Goal: Transaction & Acquisition: Purchase product/service

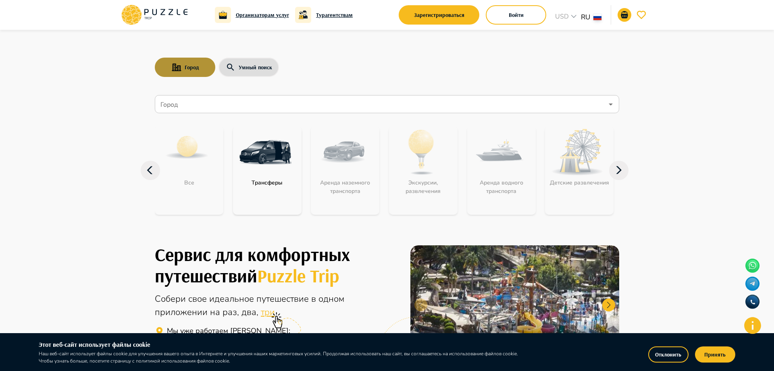
click at [194, 63] on button "Город" at bounding box center [185, 67] width 60 height 19
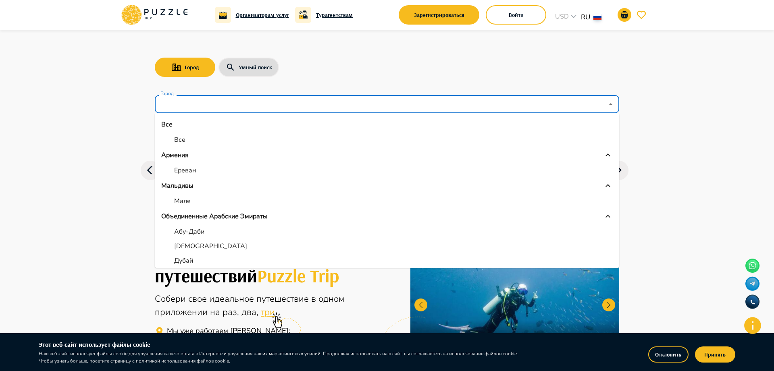
click at [223, 108] on input "Город" at bounding box center [381, 104] width 445 height 15
click at [209, 168] on li "Ереван" at bounding box center [387, 170] width 464 height 15
type input "******"
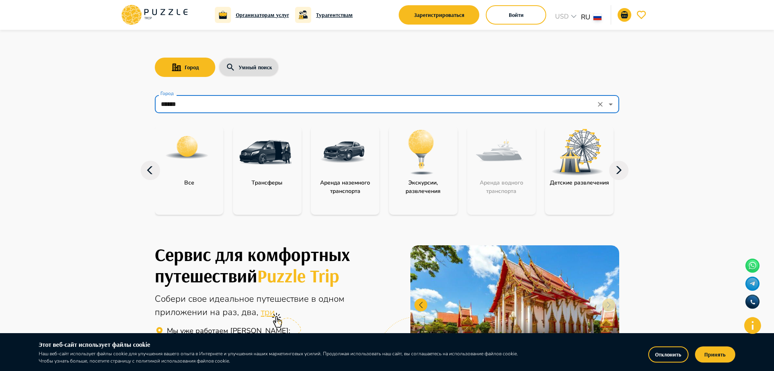
click at [162, 102] on input "******" at bounding box center [376, 104] width 434 height 15
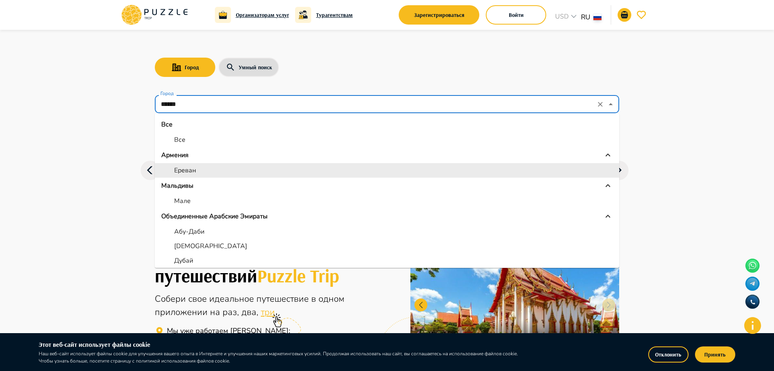
click at [162, 102] on input "******" at bounding box center [376, 104] width 434 height 15
click at [189, 169] on p "Ереван" at bounding box center [185, 171] width 22 height 10
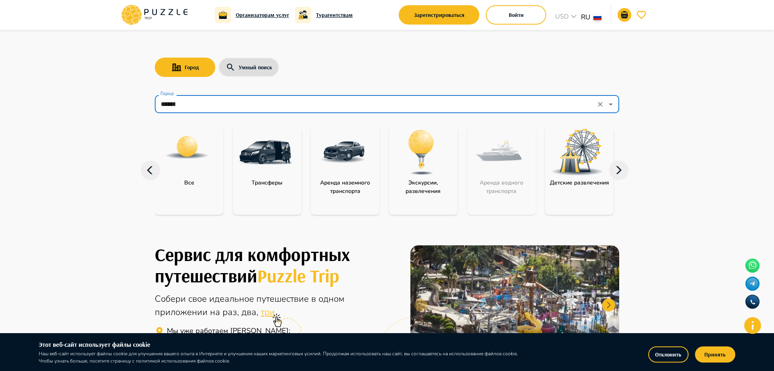
click at [193, 150] on img "category-all" at bounding box center [186, 147] width 45 height 45
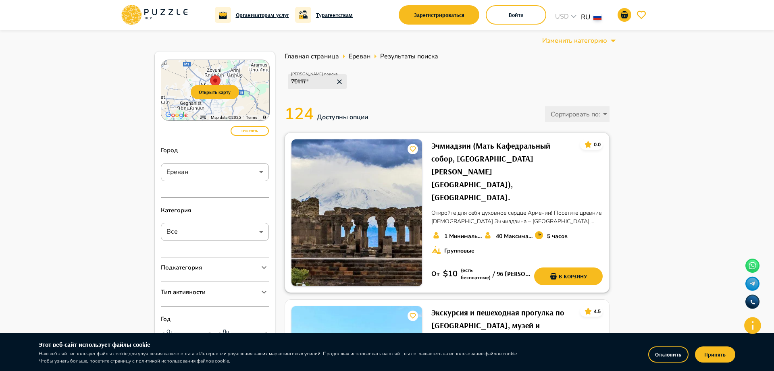
click at [509, 142] on h6 "Эчмиадзин (Мать Кафедральный собор, [GEOGRAPHIC_DATA][PERSON_NAME][GEOGRAPHIC_D…" at bounding box center [502, 171] width 142 height 64
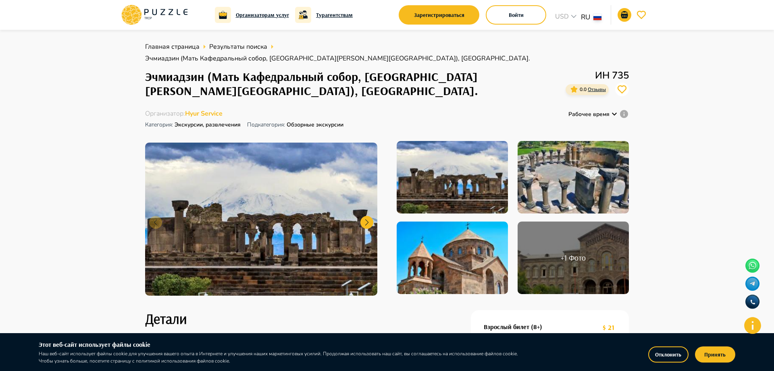
click at [615, 109] on icon at bounding box center [614, 114] width 10 height 10
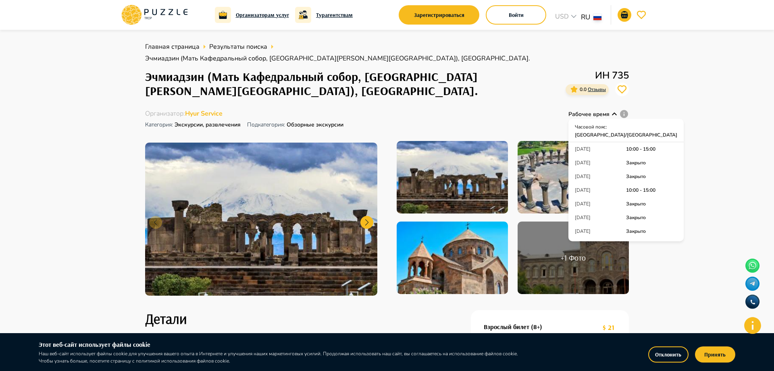
click at [480, 110] on div "Организатор : Hyur Service Категория : Экскурсии, развлечения Подкатегория: Обз…" at bounding box center [387, 120] width 484 height 22
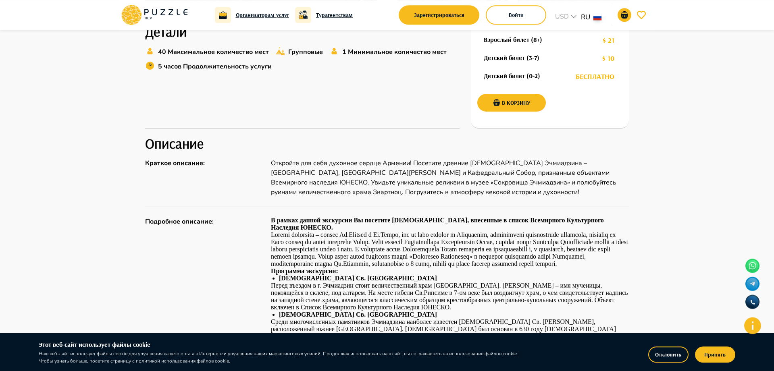
scroll to position [206, 0]
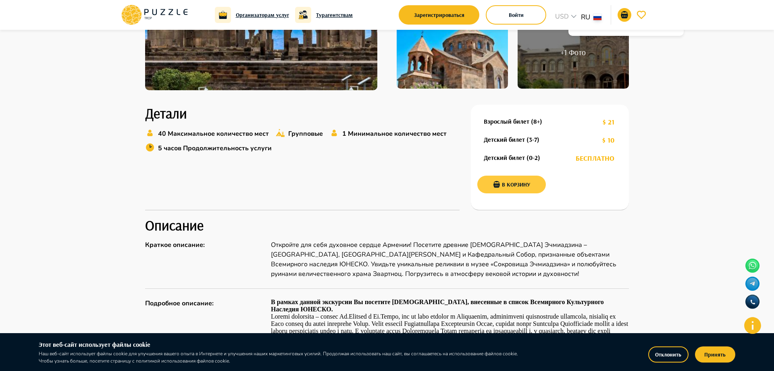
click at [522, 176] on button "В корзину" at bounding box center [511, 185] width 69 height 18
click at [628, 12] on p "1" at bounding box center [630, 11] width 6 height 6
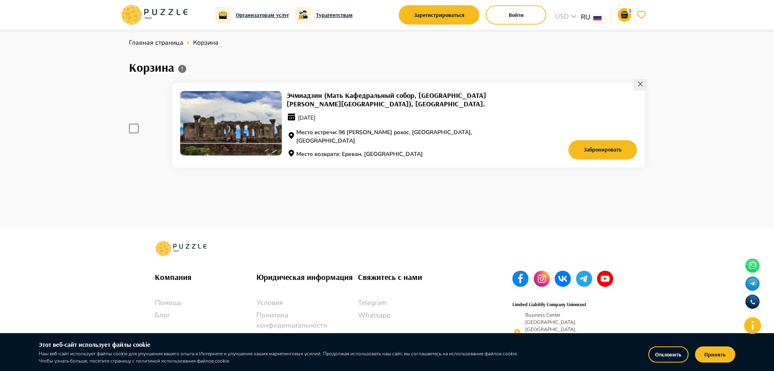
click at [135, 129] on span at bounding box center [134, 129] width 10 height 10
click at [132, 129] on span at bounding box center [134, 129] width 10 height 10
click at [134, 127] on span at bounding box center [134, 129] width 10 height 10
click at [136, 131] on span at bounding box center [134, 129] width 10 height 10
click at [608, 143] on button "Забронировать" at bounding box center [602, 149] width 69 height 19
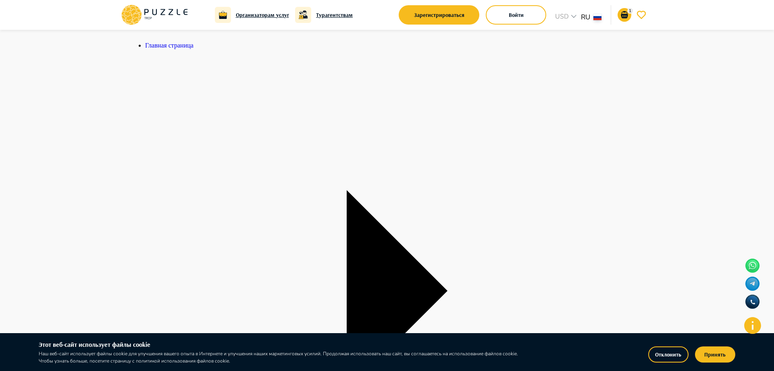
drag, startPoint x: 211, startPoint y: 71, endPoint x: 357, endPoint y: 68, distance: 145.5
copy h1 "Мать Кафедральный собор"
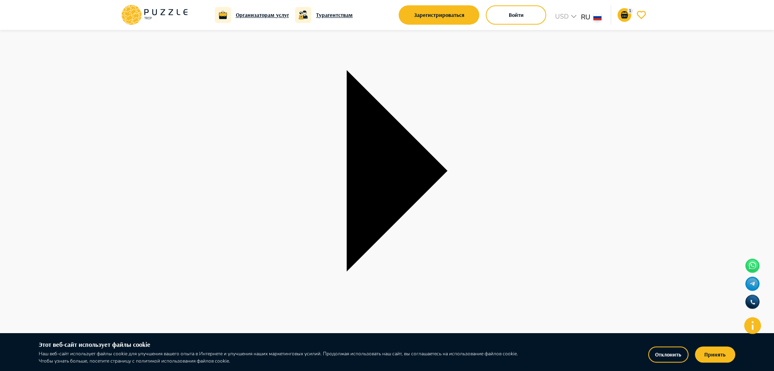
scroll to position [82, 0]
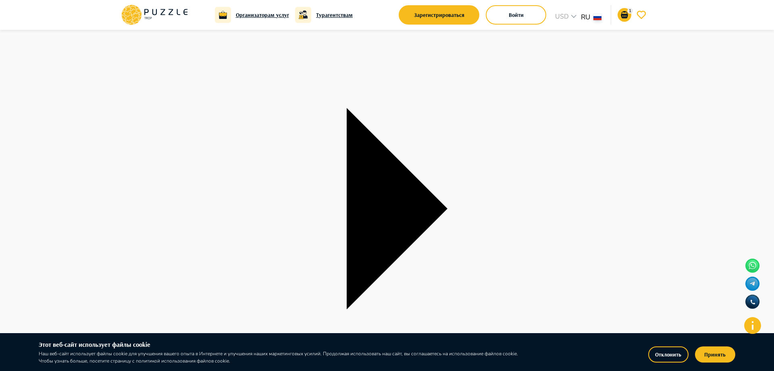
click at [622, 12] on icon "go-to-basket-submit-button" at bounding box center [624, 15] width 10 height 10
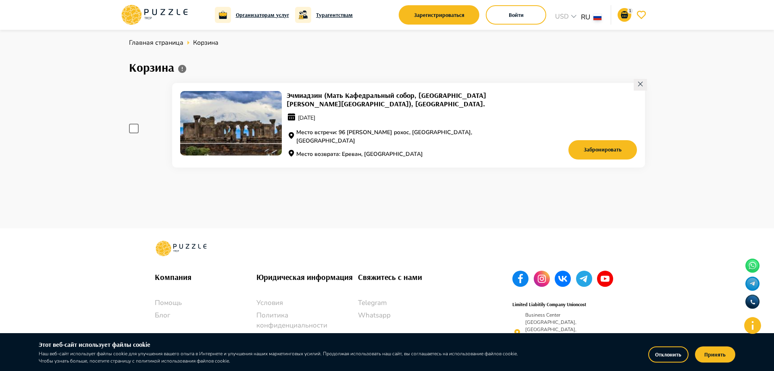
click at [64, 174] on div "Главная страница Корзина Корзина Эчмиадзин (Мать Кафедральный собор, Рипсиме, Г…" at bounding box center [387, 129] width 774 height 199
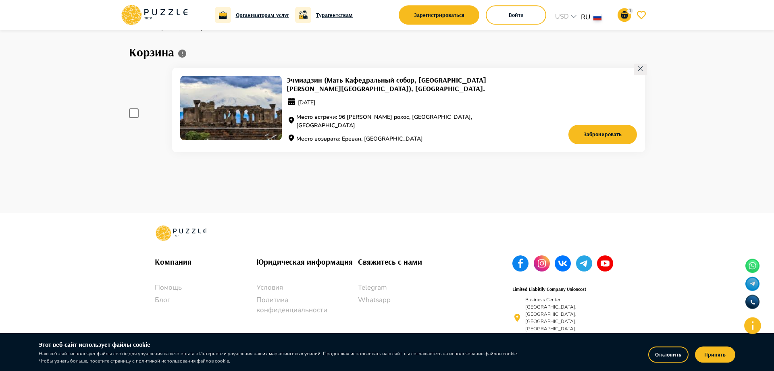
scroll to position [18, 0]
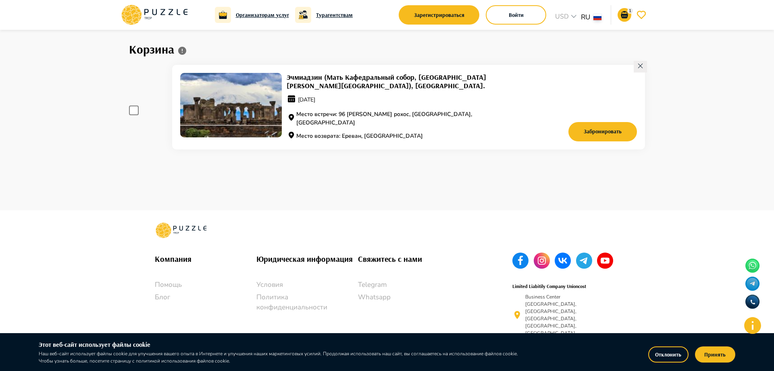
click at [371, 106] on p "26.09.2025" at bounding box center [405, 100] width 236 height 12
